Goal: Consume media (video, audio)

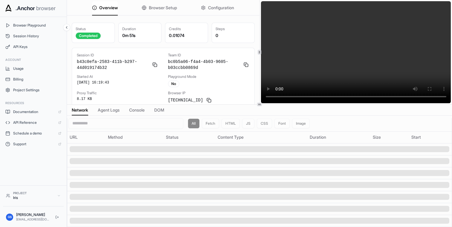
click at [362, 67] on video at bounding box center [356, 52] width 190 height 102
